Goal: Navigation & Orientation: Find specific page/section

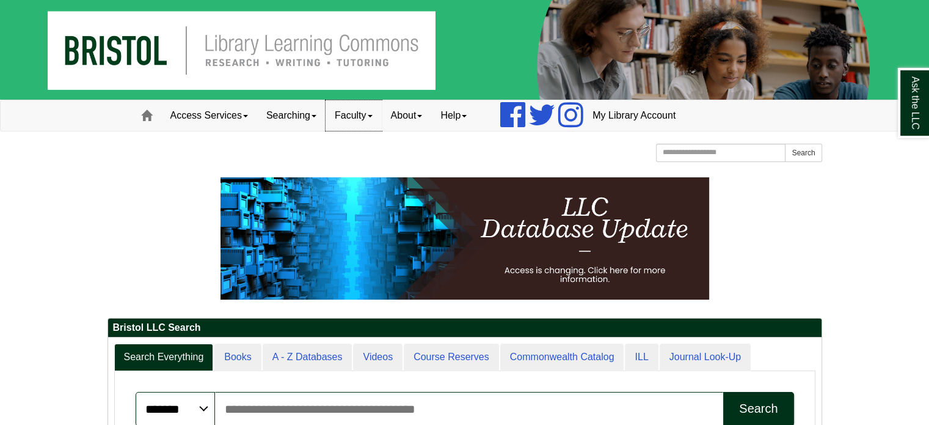
click at [377, 113] on link "Faculty" at bounding box center [354, 115] width 56 height 31
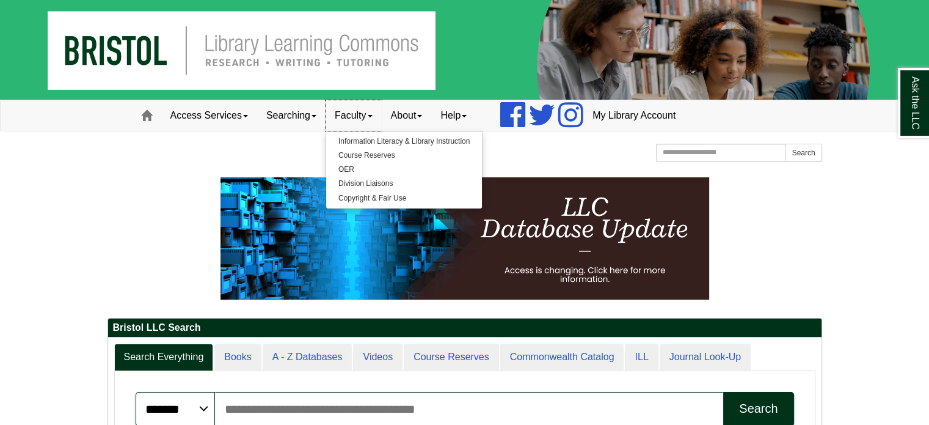
click at [377, 113] on link "Faculty" at bounding box center [354, 115] width 56 height 31
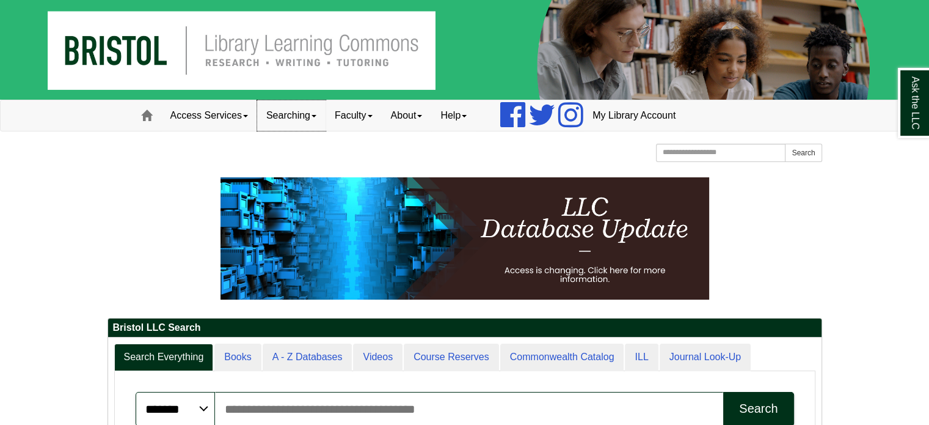
click at [298, 120] on link "Searching" at bounding box center [291, 115] width 68 height 31
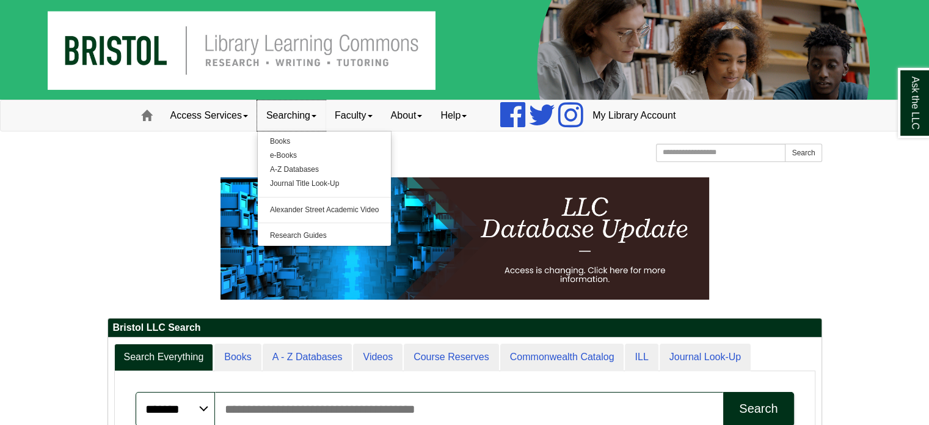
click at [309, 119] on link "Searching" at bounding box center [291, 115] width 68 height 31
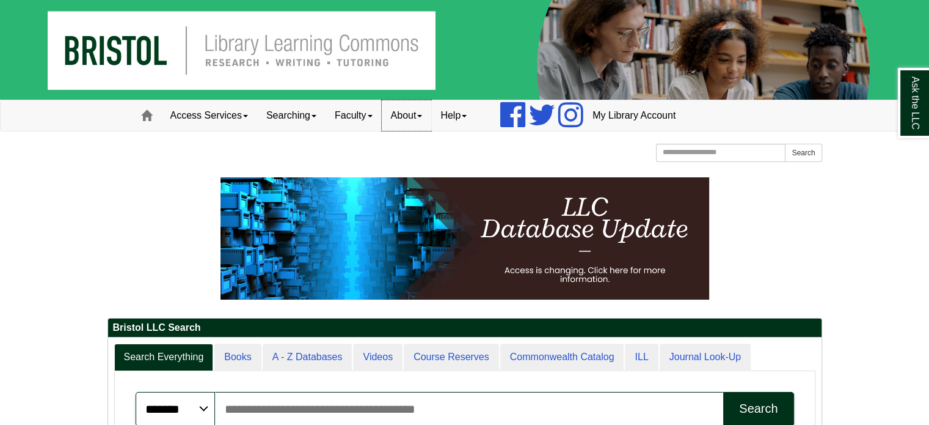
click at [432, 117] on link "About" at bounding box center [407, 115] width 50 height 31
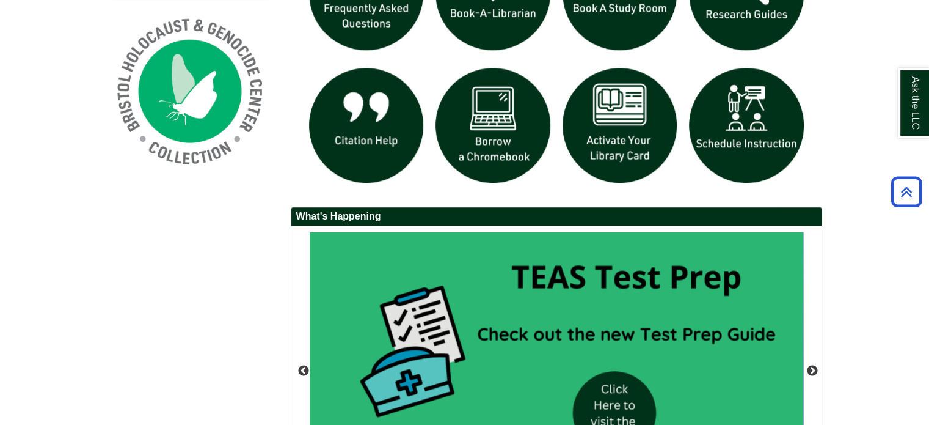
scroll to position [1108, 0]
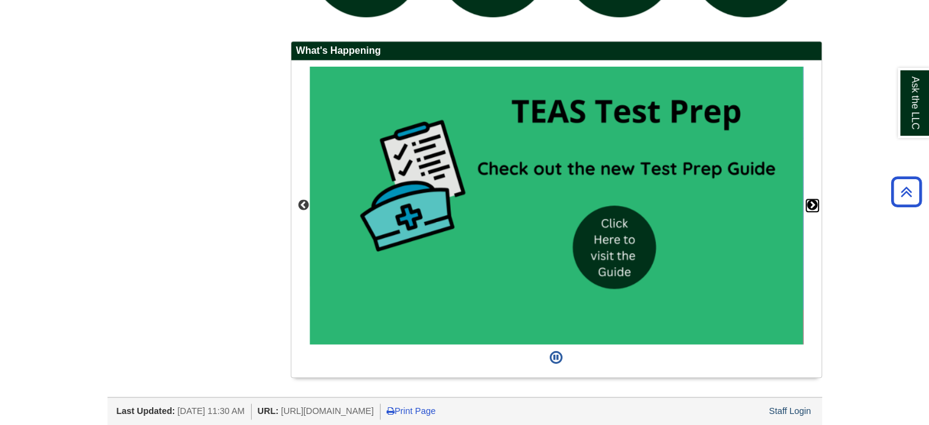
click at [812, 202] on button "Next" at bounding box center [812, 205] width 12 height 12
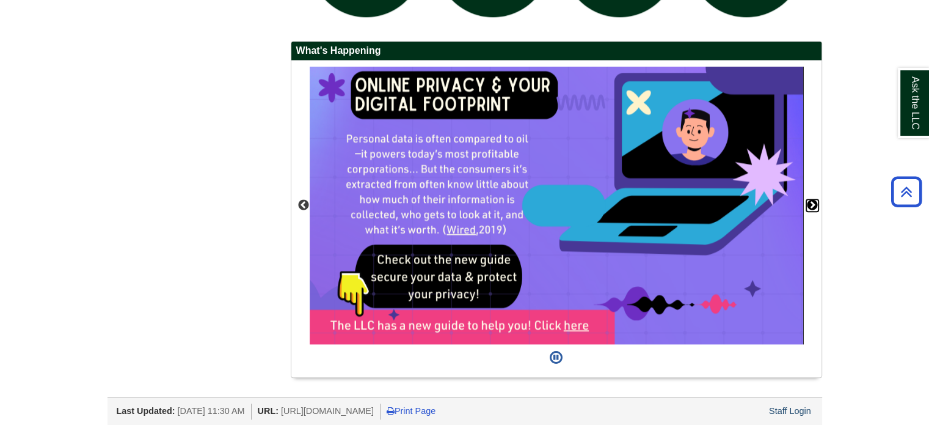
click at [812, 202] on button "Next" at bounding box center [812, 205] width 12 height 12
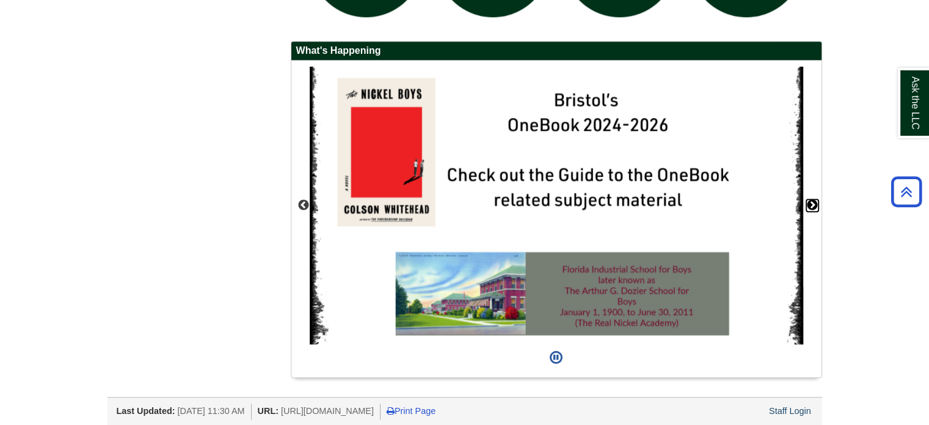
click at [812, 202] on button "Next" at bounding box center [812, 205] width 12 height 12
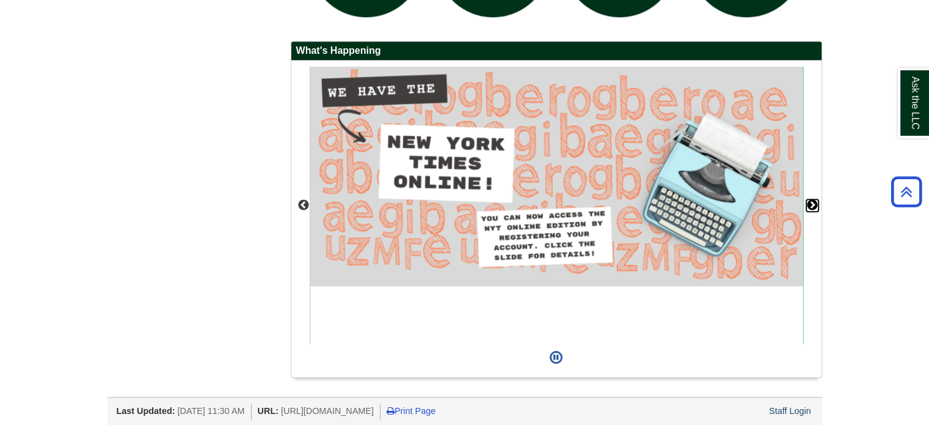
click at [812, 202] on button "Next" at bounding box center [812, 205] width 12 height 12
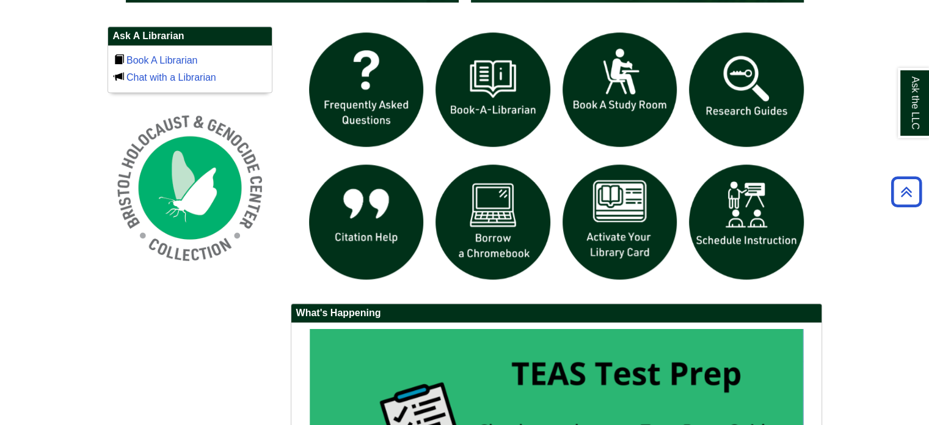
scroll to position [850, 0]
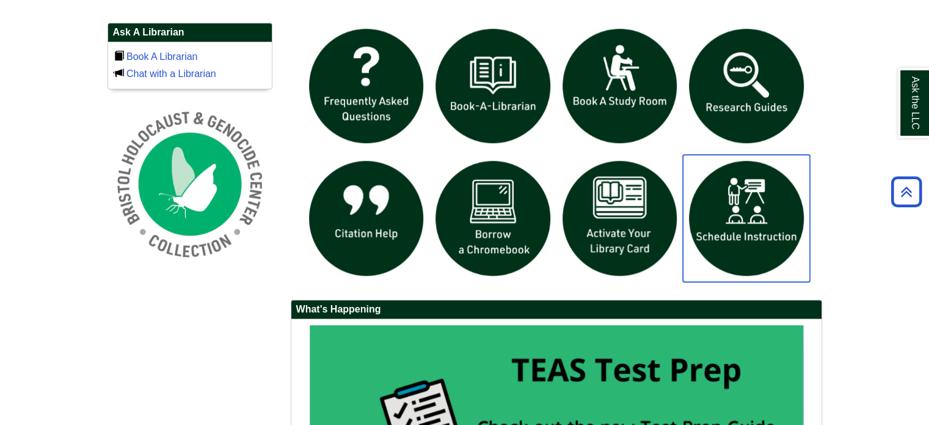
click at [687, 155] on img "slideshow" at bounding box center [746, 218] width 127 height 127
